Goal: Task Accomplishment & Management: Manage account settings

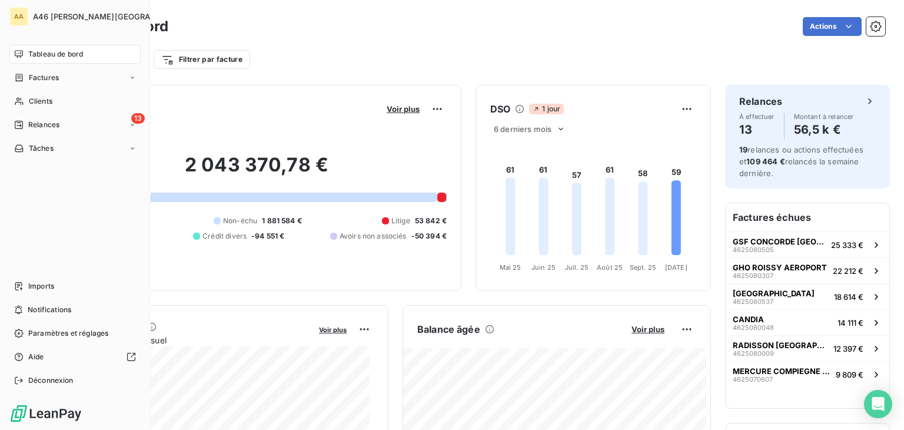
click at [47, 54] on span "Tableau de bord" at bounding box center [55, 54] width 55 height 11
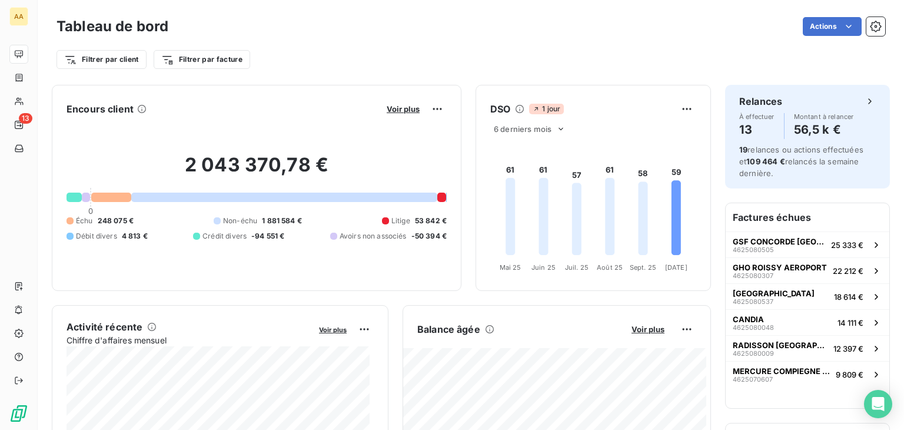
click at [455, 48] on div "Filtrer par client Filtrer par facture" at bounding box center [470, 59] width 829 height 22
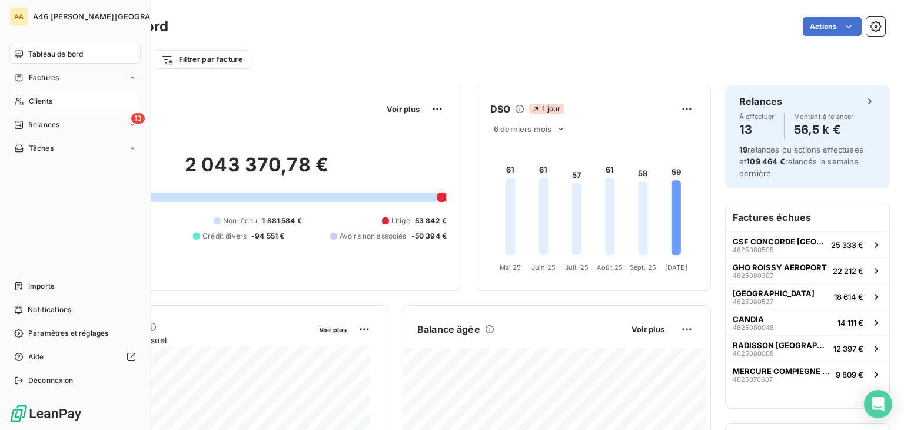
click at [38, 104] on span "Clients" at bounding box center [41, 101] width 24 height 11
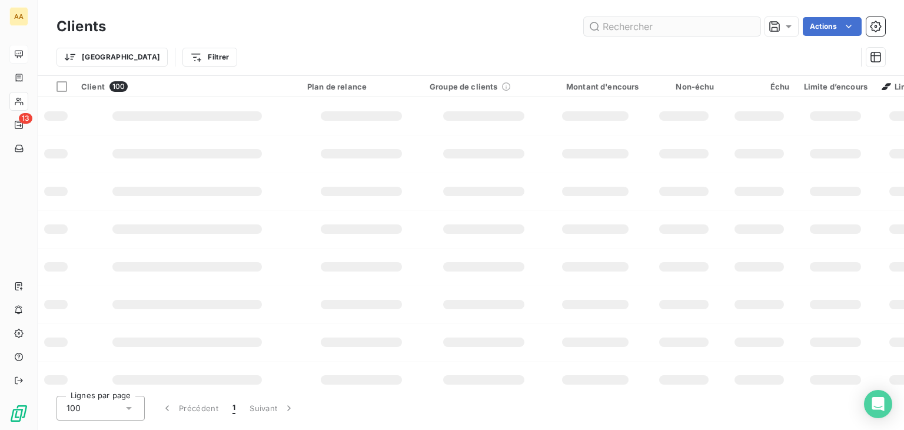
click at [633, 24] on input "text" at bounding box center [672, 26] width 177 height 19
type input "3005"
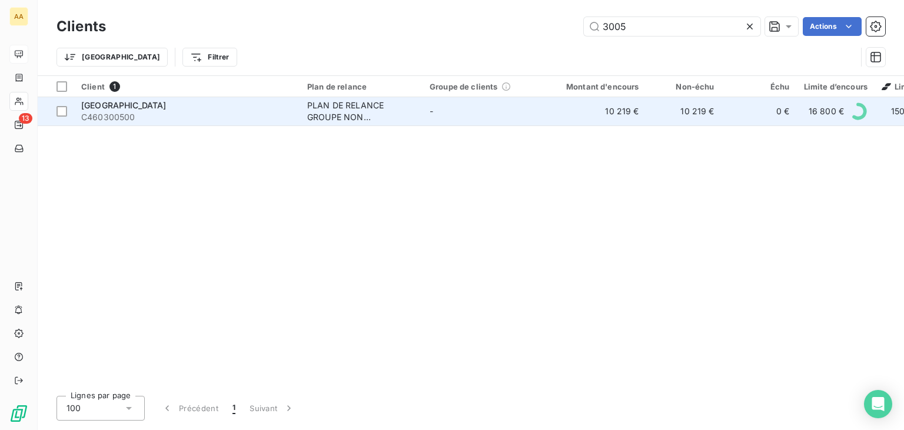
click at [339, 118] on div "PLAN DE RELANCE GROUPE NON AUTOMATIQUE" at bounding box center [361, 111] width 108 height 24
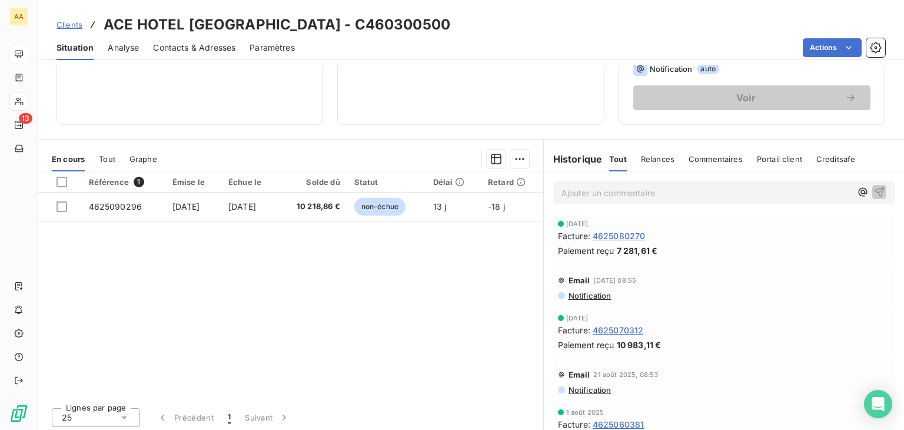
scroll to position [186, 0]
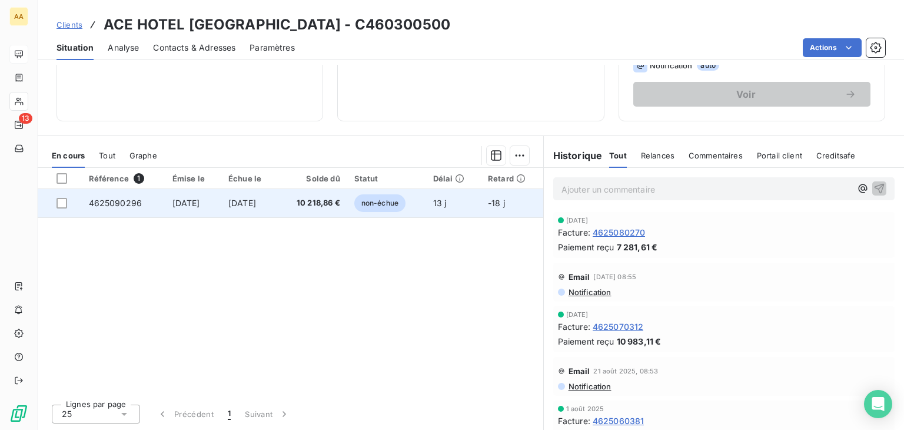
click at [391, 205] on span "non-échue" at bounding box center [379, 203] width 51 height 18
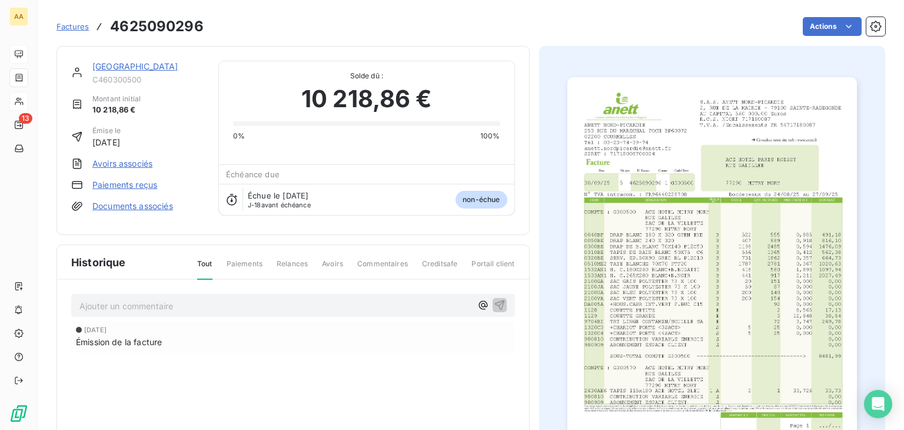
click at [654, 257] on img "button" at bounding box center [712, 282] width 290 height 410
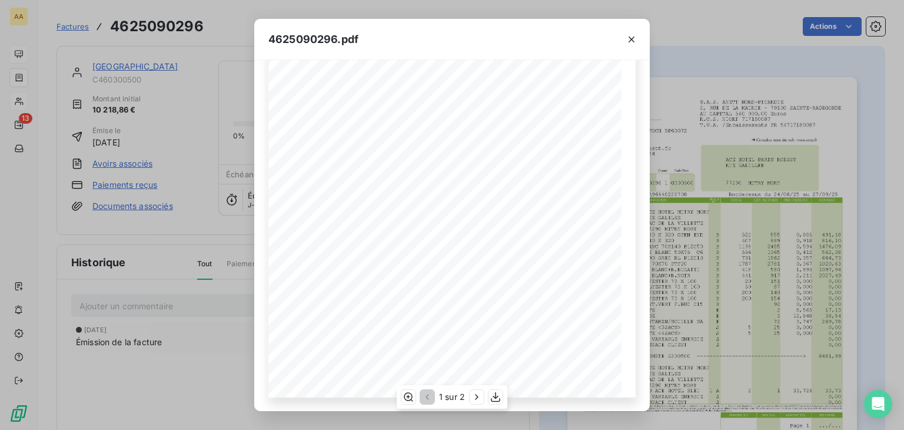
scroll to position [118, 0]
drag, startPoint x: 629, startPoint y: 38, endPoint x: 197, endPoint y: 78, distance: 433.8
click at [626, 38] on icon "button" at bounding box center [632, 40] width 12 height 12
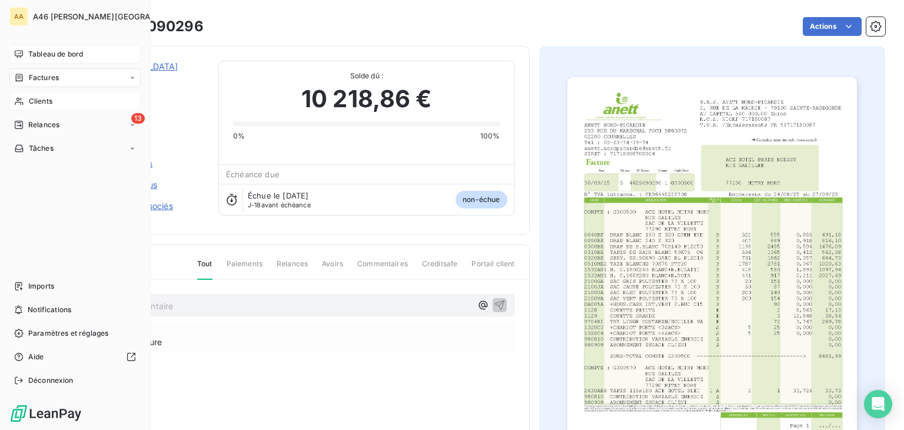
click at [38, 100] on span "Clients" at bounding box center [41, 101] width 24 height 11
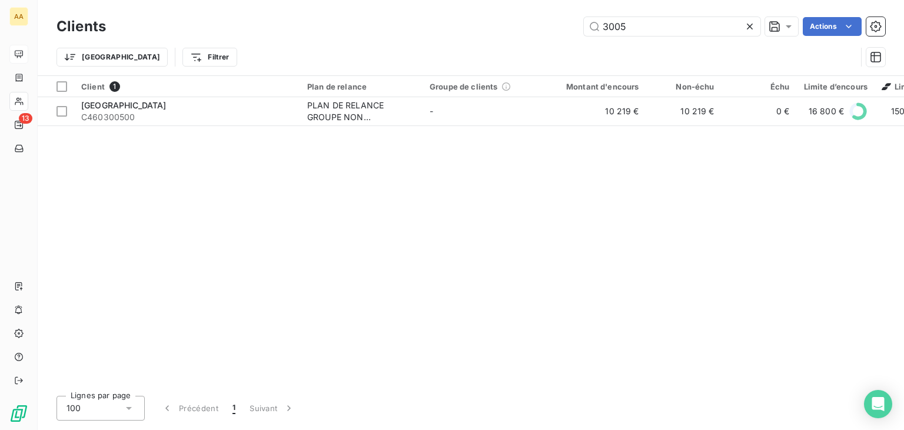
drag, startPoint x: 633, startPoint y: 30, endPoint x: 573, endPoint y: 27, distance: 60.7
click at [573, 27] on div "3005 Actions" at bounding box center [502, 26] width 765 height 19
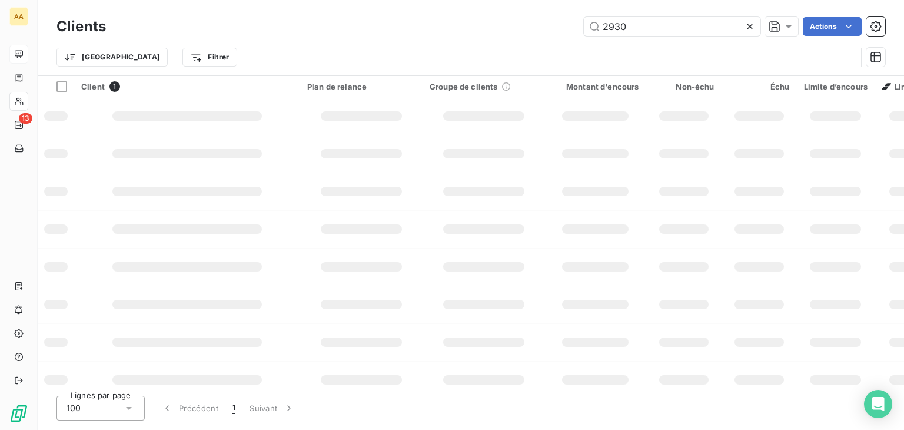
type input "2930"
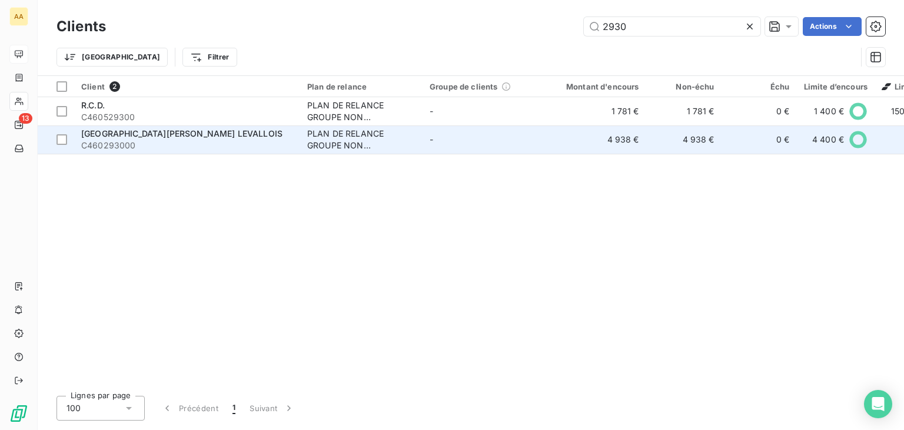
click at [174, 141] on span "C460293000" at bounding box center [187, 145] width 212 height 12
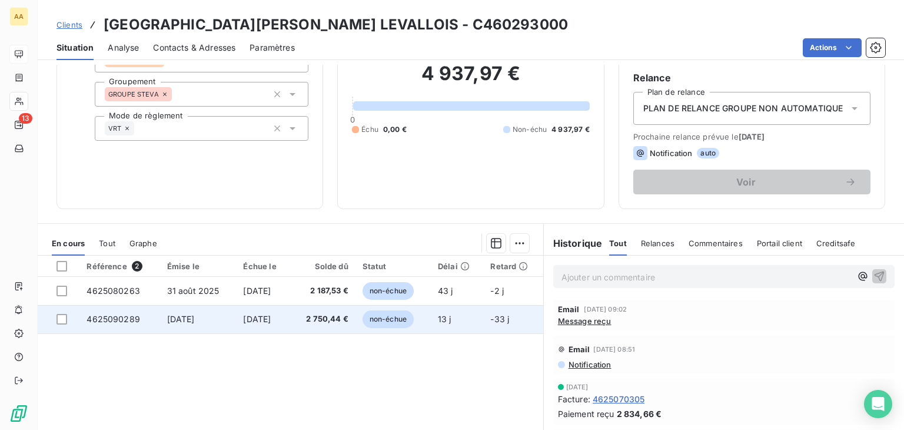
scroll to position [186, 0]
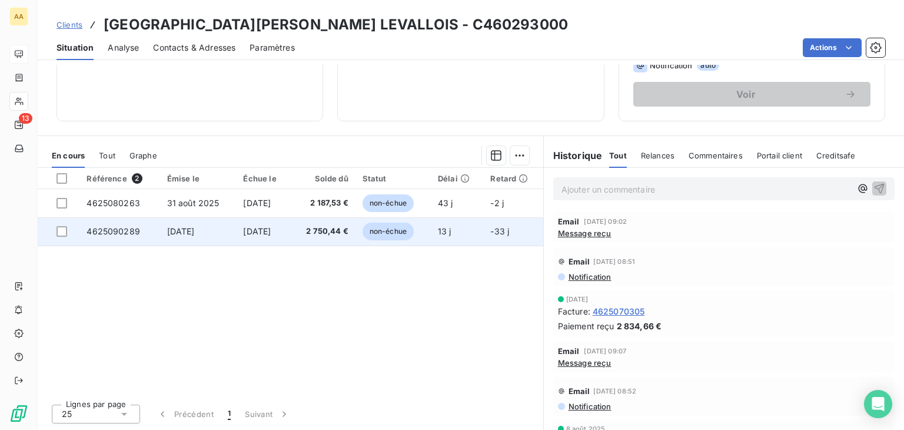
click at [394, 232] on span "non-échue" at bounding box center [387, 231] width 51 height 18
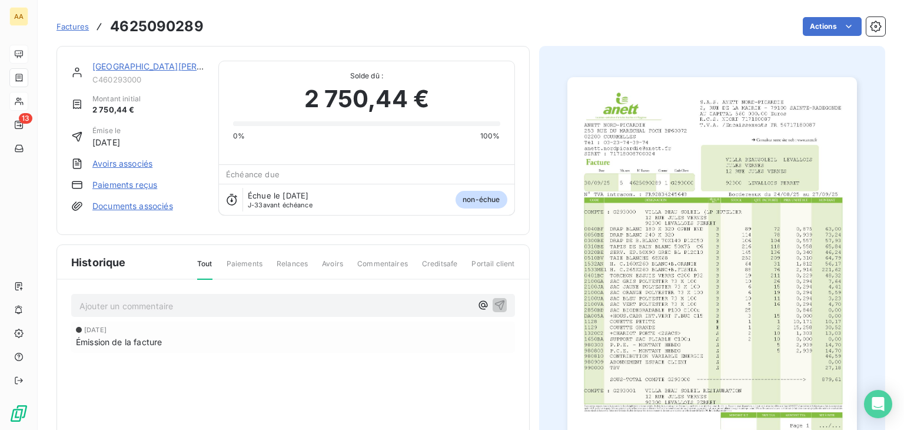
click at [628, 246] on img "button" at bounding box center [712, 282] width 290 height 410
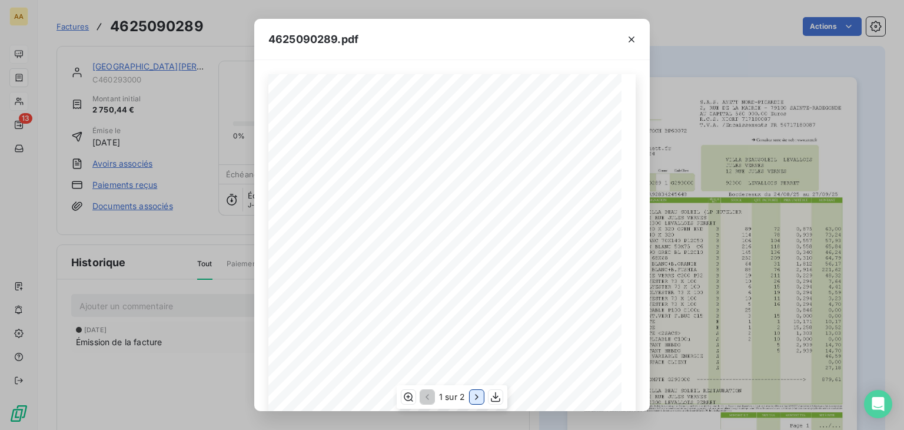
drag, startPoint x: 480, startPoint y: 398, endPoint x: 478, endPoint y: 392, distance: 6.6
click at [480, 398] on icon "button" at bounding box center [477, 397] width 12 height 12
